Goal: Complete application form

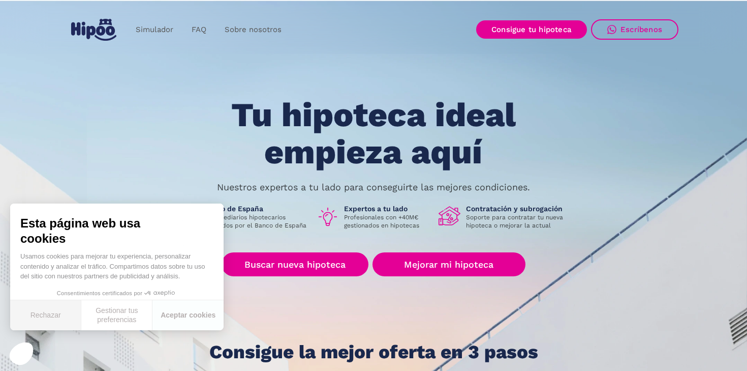
click at [60, 311] on button "Rechazar" at bounding box center [45, 315] width 71 height 30
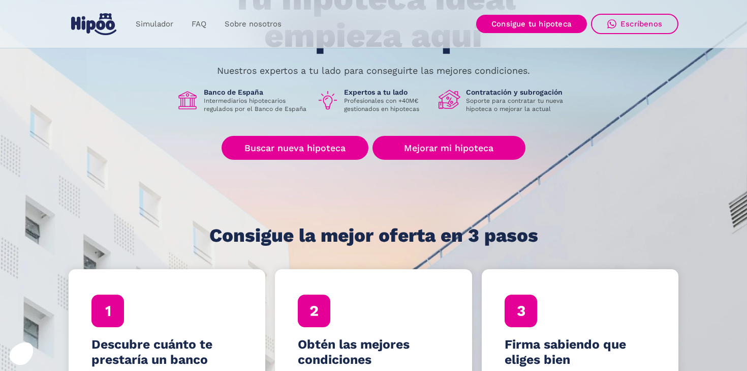
scroll to position [98, 0]
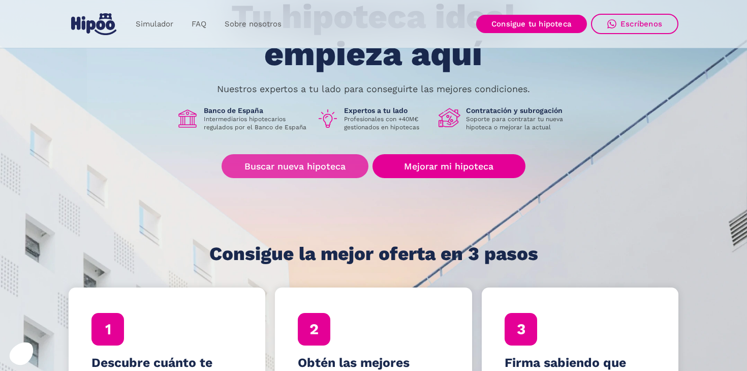
click at [299, 166] on link "Buscar nueva hipoteca" at bounding box center [295, 166] width 147 height 24
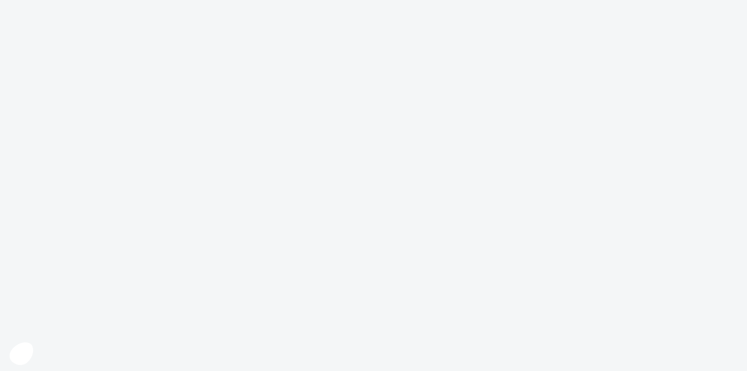
click at [488, 282] on body at bounding box center [373, 185] width 747 height 371
